Goal: Transaction & Acquisition: Purchase product/service

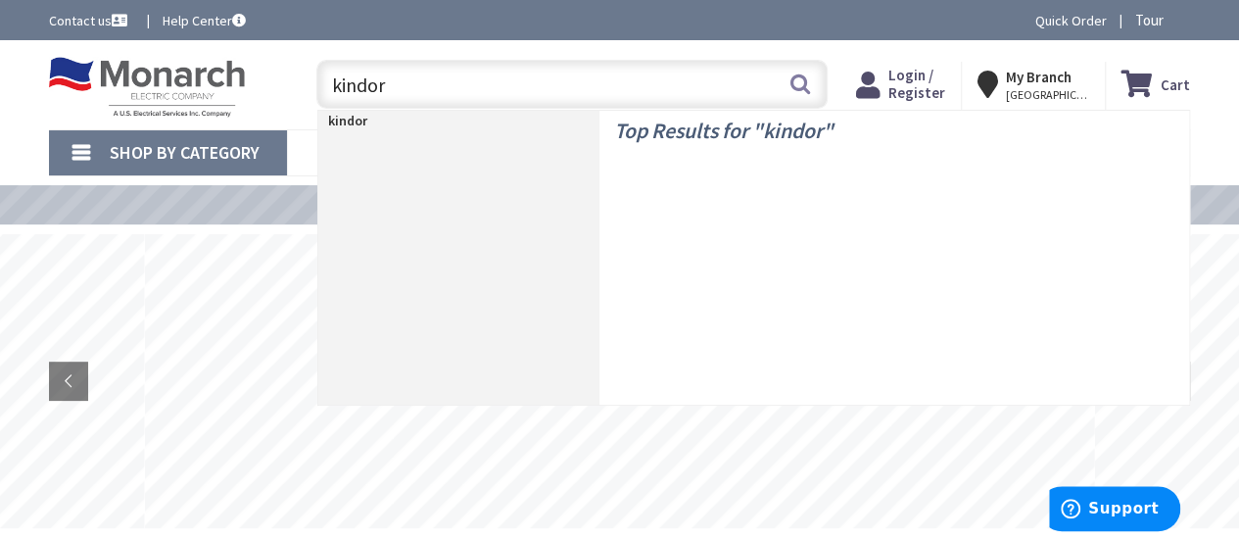
type input "kindorf"
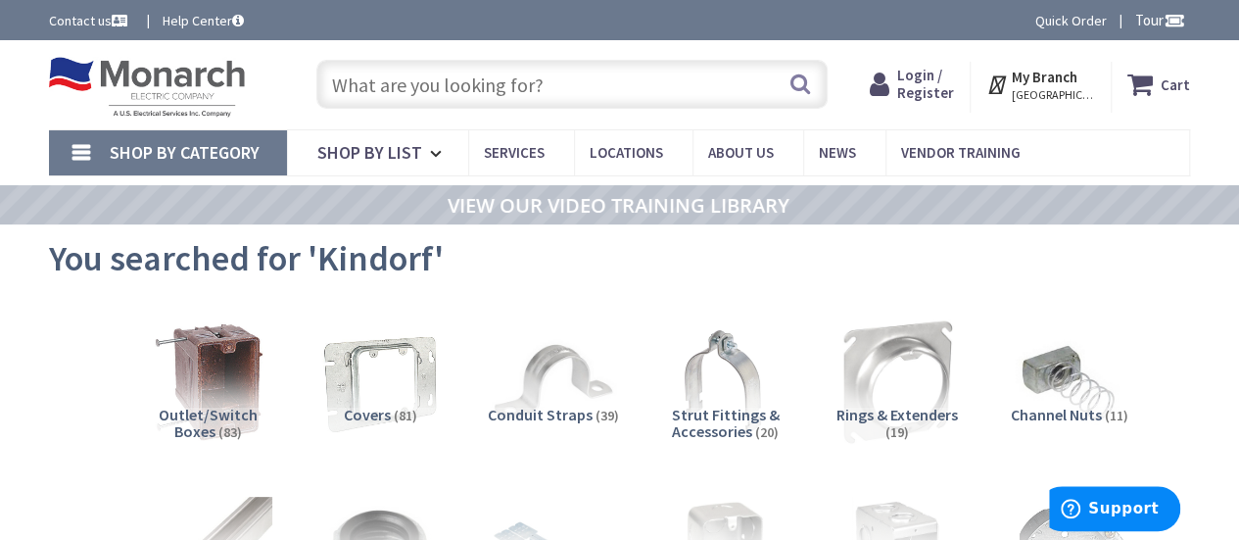
click at [129, 67] on img at bounding box center [147, 87] width 196 height 61
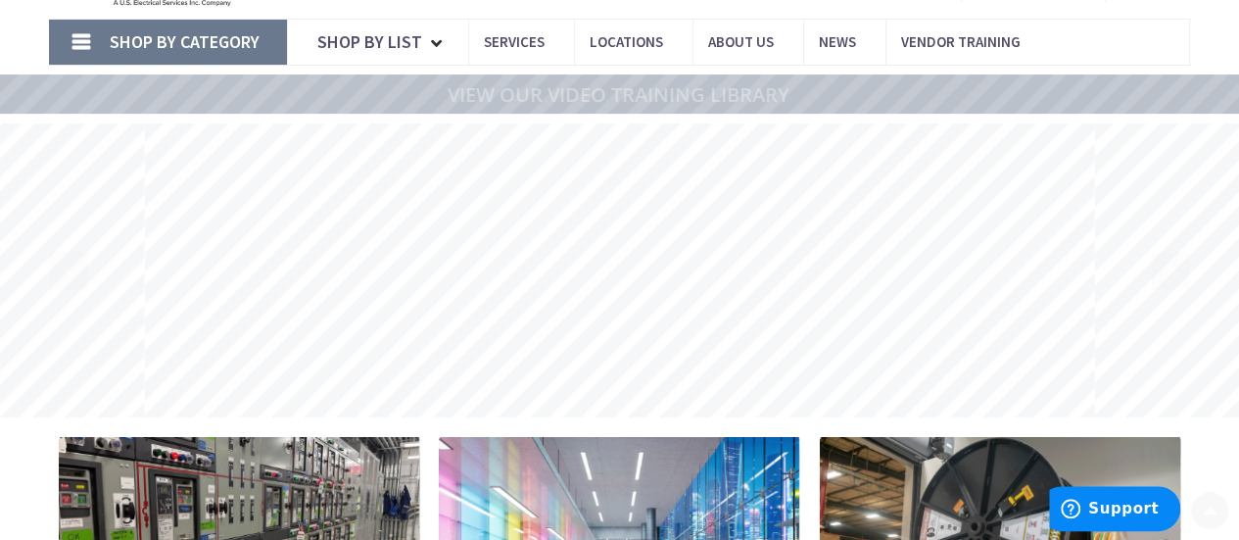
scroll to position [126, 0]
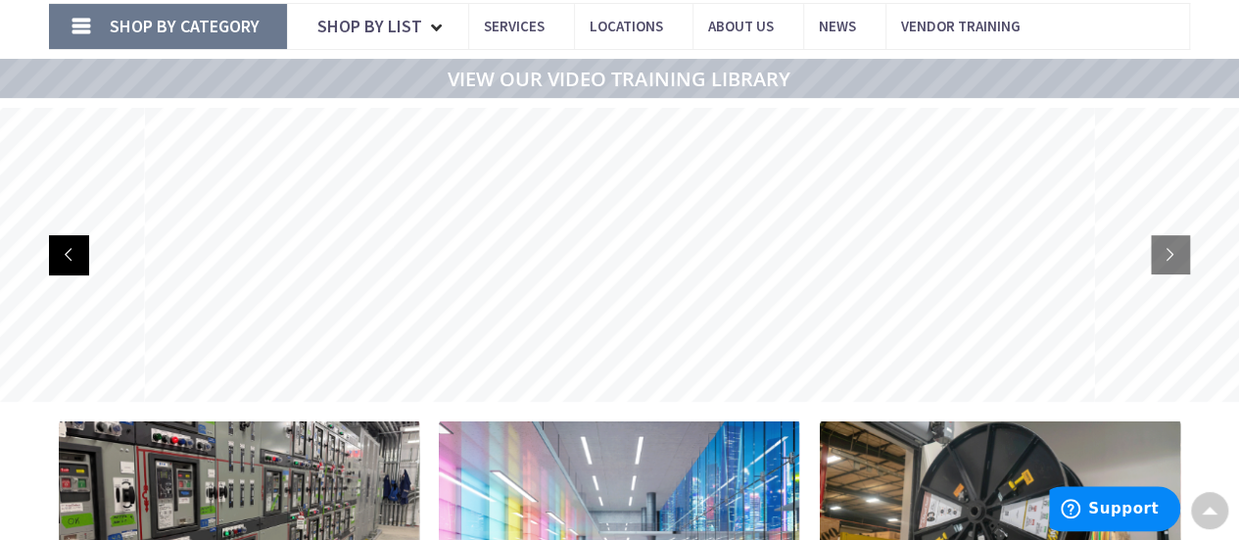
click at [75, 256] on rs-arrow at bounding box center [68, 254] width 39 height 39
click at [951, 365] on rs-layer at bounding box center [619, 255] width 950 height 294
